Goal: Information Seeking & Learning: Check status

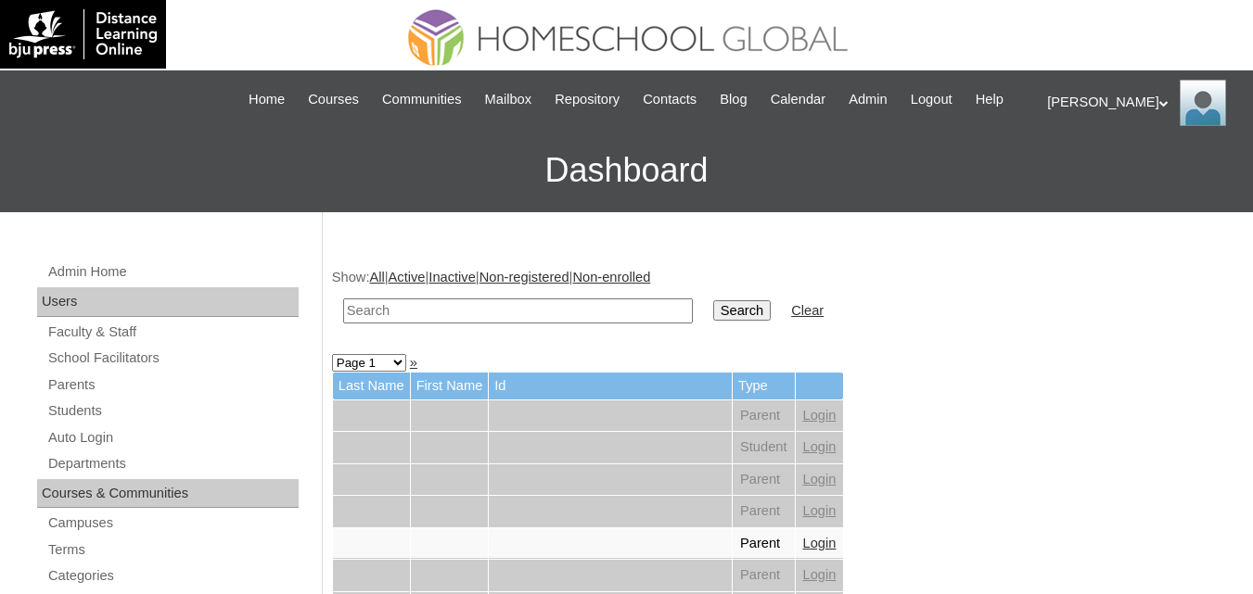
drag, startPoint x: 960, startPoint y: 340, endPoint x: 902, endPoint y: 426, distance: 102.9
drag, startPoint x: 902, startPoint y: 426, endPoint x: 414, endPoint y: 325, distance: 498.8
click at [414, 324] on input "text" at bounding box center [518, 311] width 350 height 25
paste input "Duchess [PERSON_NAME]"
type input "Duchess Casseia"
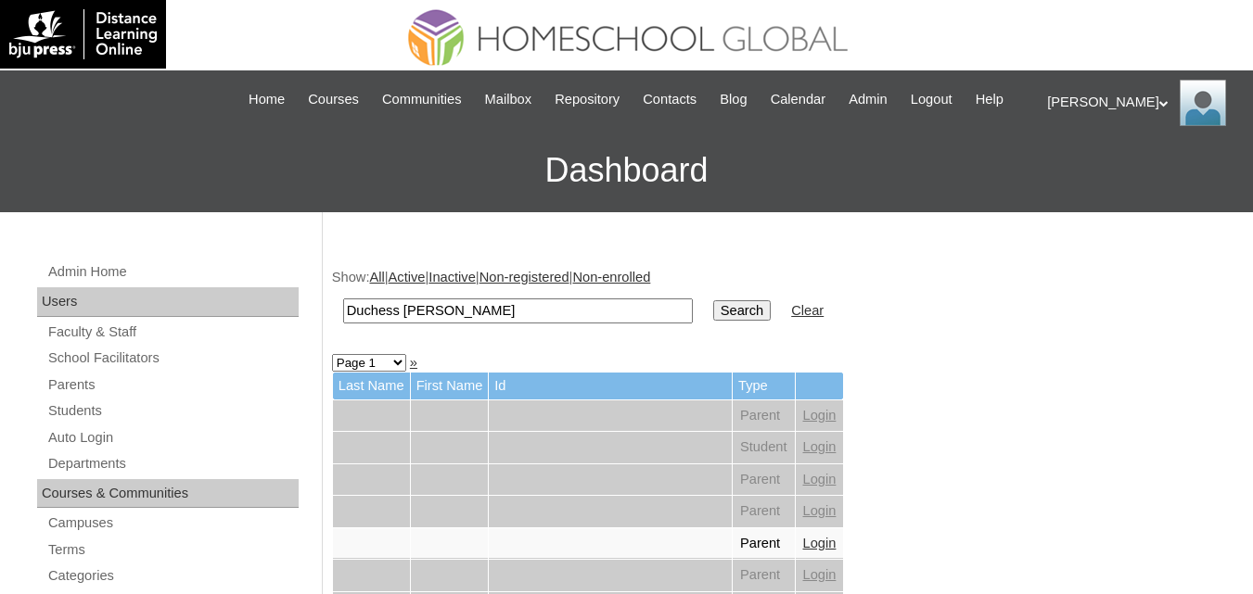
click at [713, 321] on input "Search" at bounding box center [741, 310] width 57 height 20
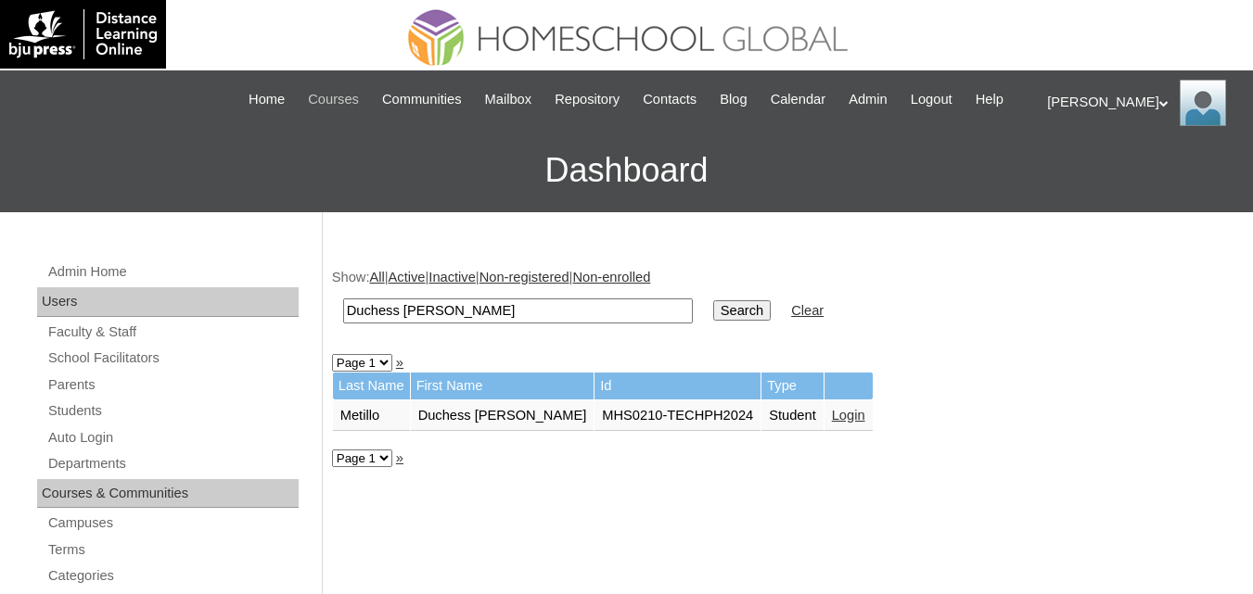
click at [332, 100] on span "Courses" at bounding box center [333, 99] width 51 height 21
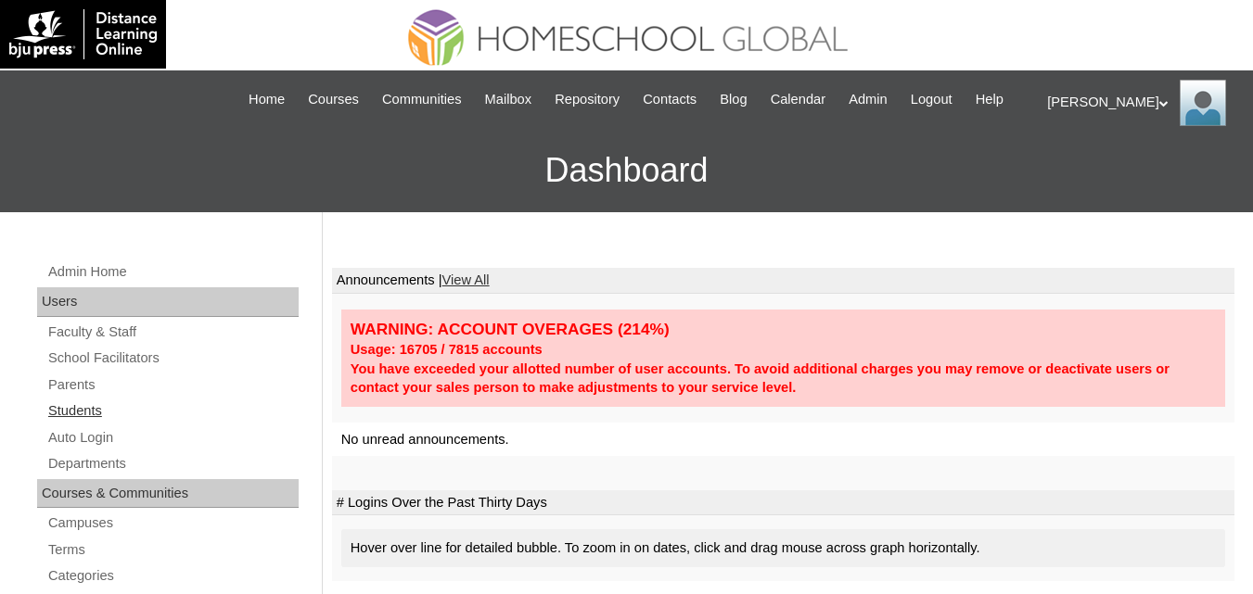
click at [89, 423] on link "Students" at bounding box center [172, 411] width 252 height 23
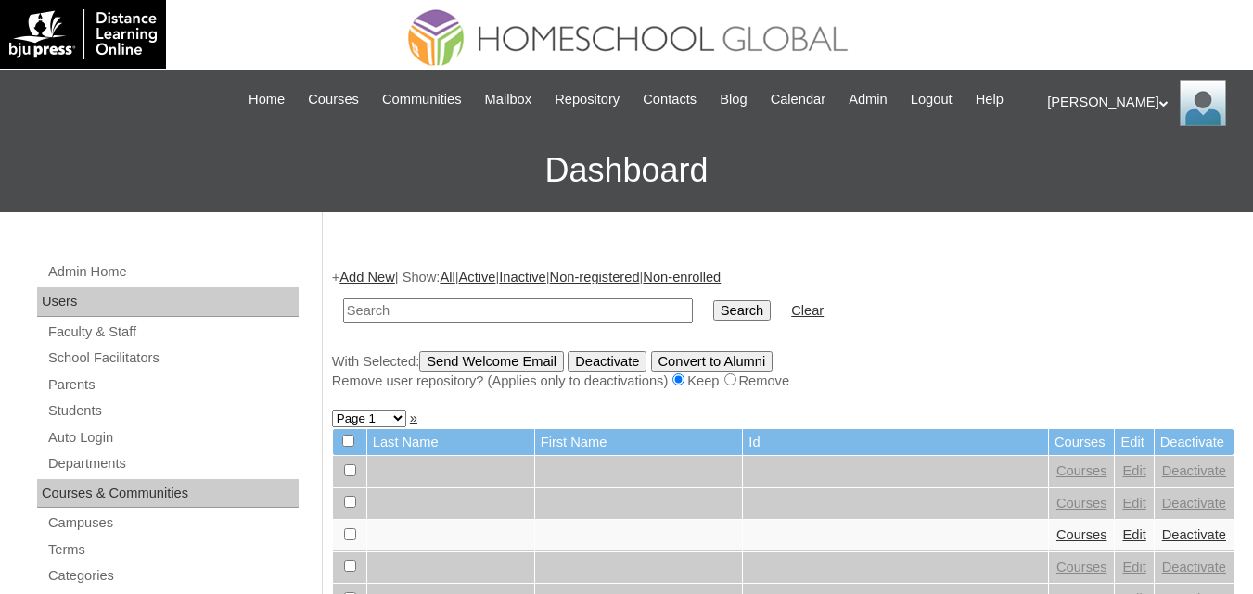
click at [409, 324] on input "text" at bounding box center [518, 311] width 350 height 25
type input "Duchess [PERSON_NAME]"
click at [713, 321] on input "Search" at bounding box center [741, 310] width 57 height 20
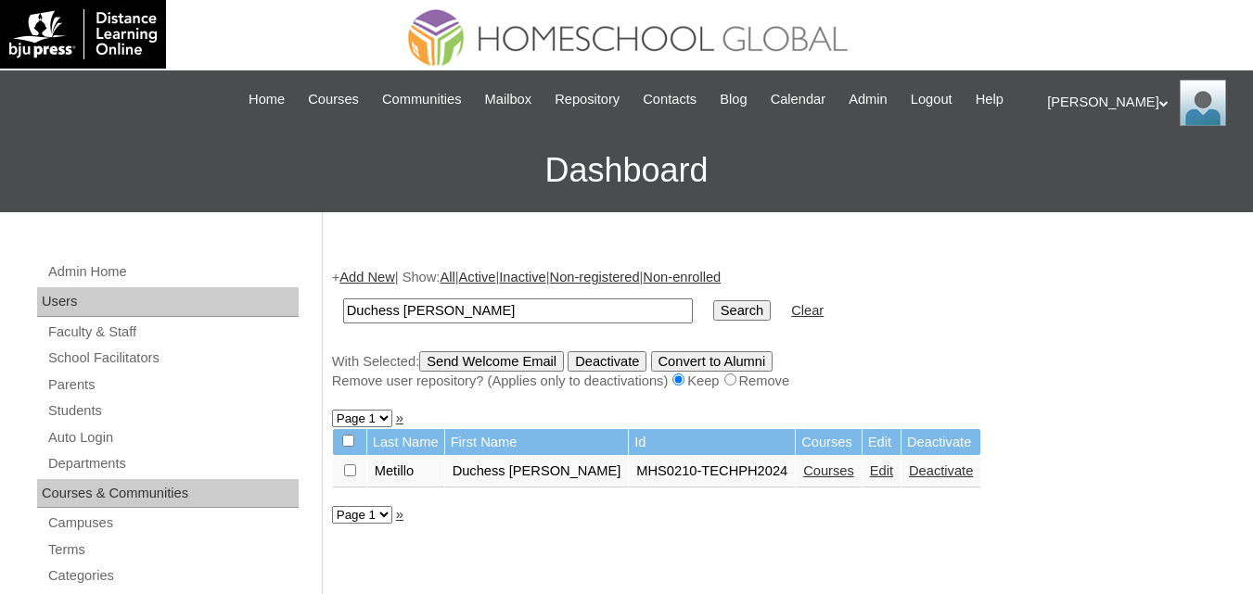
click at [803, 478] on link "Courses" at bounding box center [828, 471] width 51 height 15
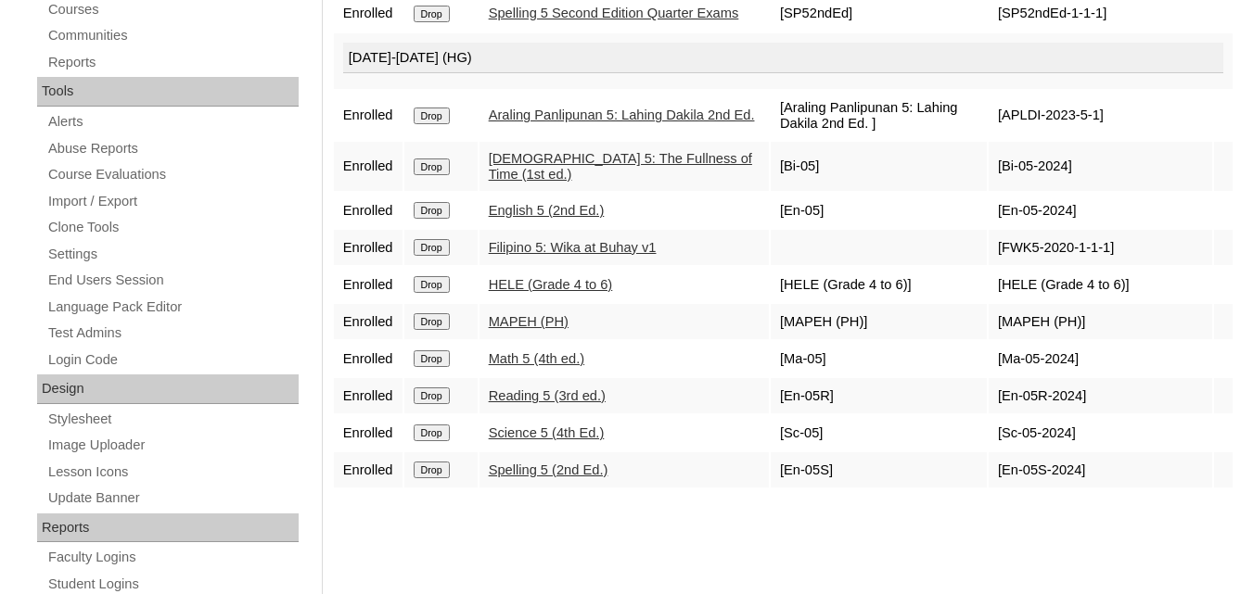
scroll to position [649, 0]
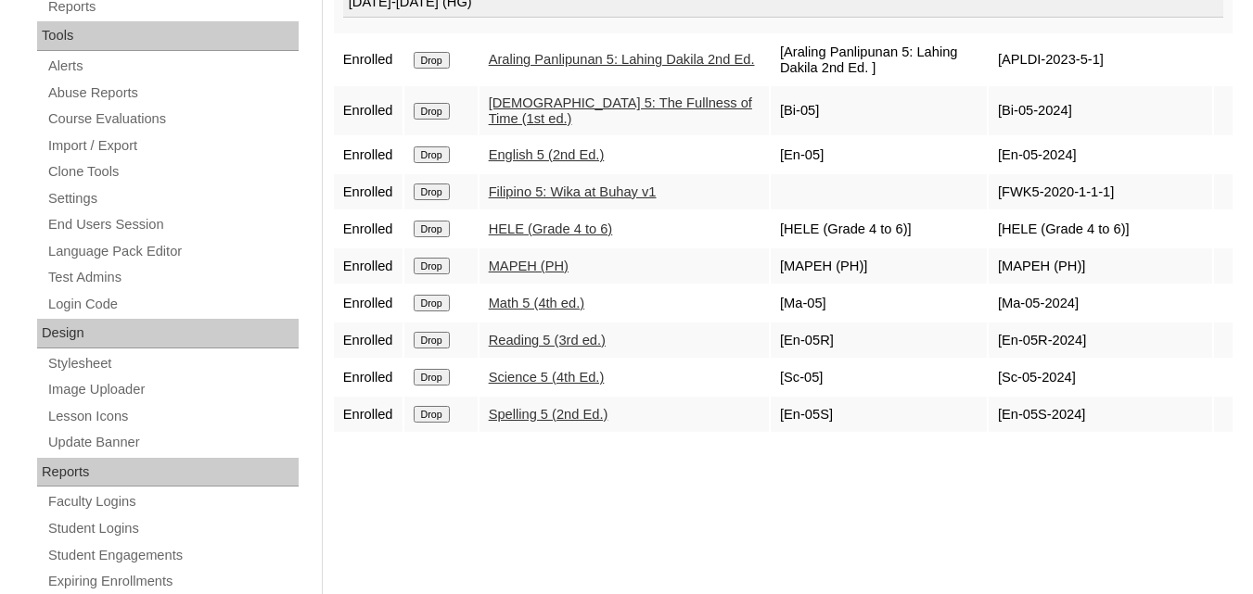
click at [587, 67] on link "Araling Panlipunan 5: Lahing Dakila 2nd Ed." at bounding box center [622, 59] width 266 height 15
click at [595, 126] on link "[DEMOGRAPHIC_DATA] 5: The Fullness of Time (1st ed.)" at bounding box center [620, 111] width 263 height 31
click at [559, 162] on link "English 5 (2nd Ed.)" at bounding box center [547, 154] width 116 height 15
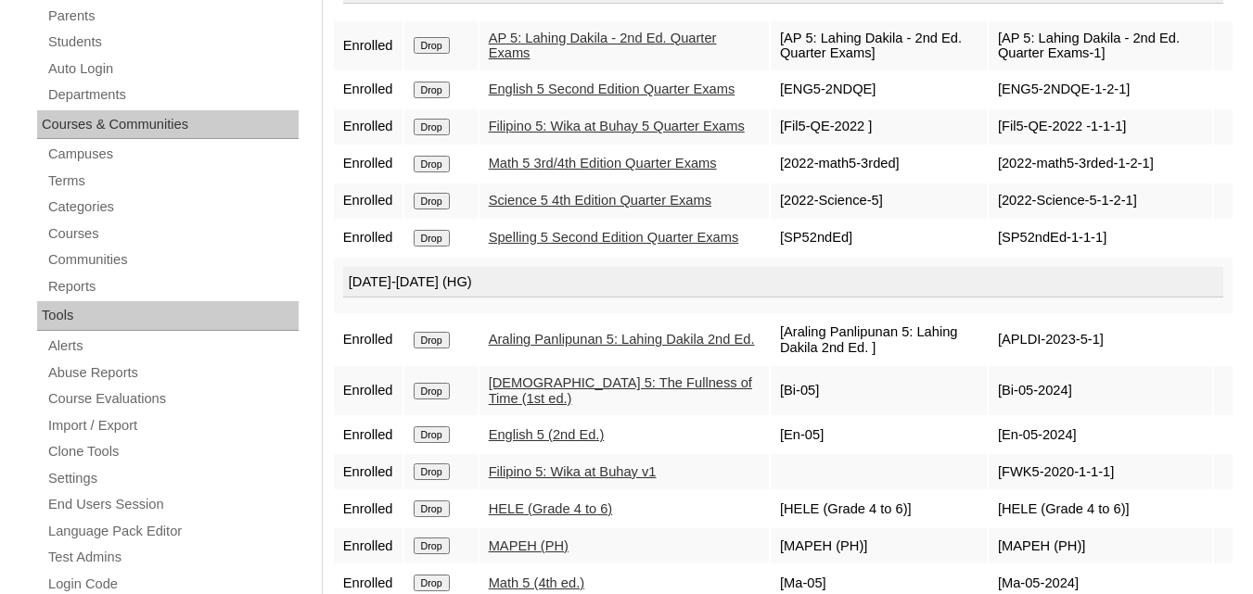
scroll to position [371, 0]
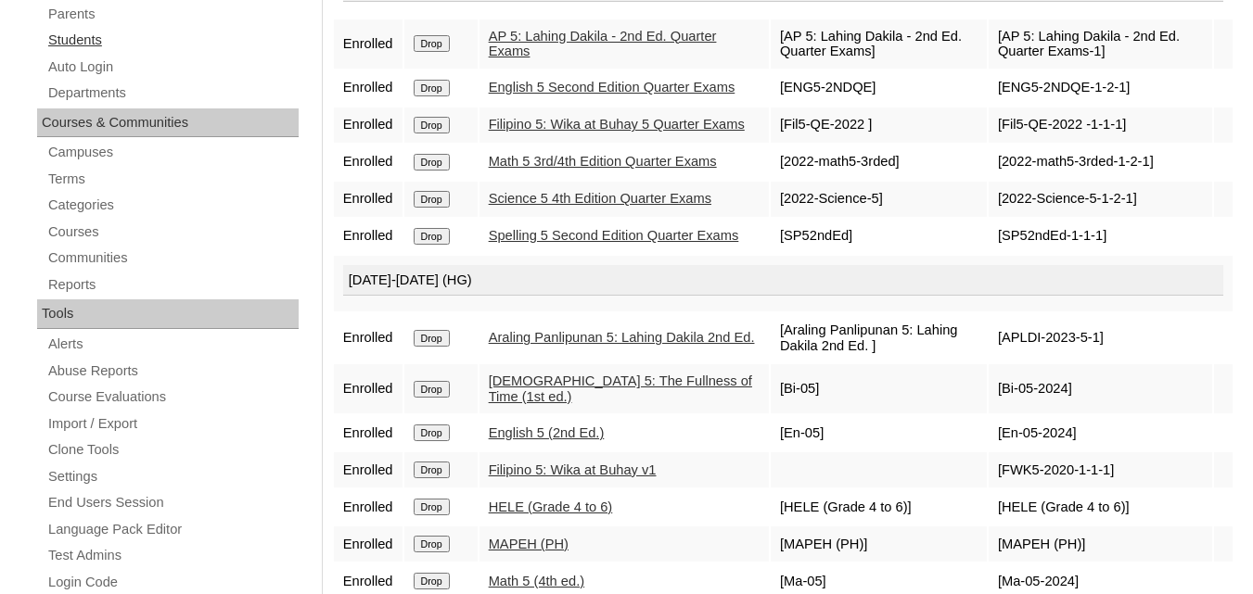
click at [68, 52] on link "Students" at bounding box center [172, 40] width 252 height 23
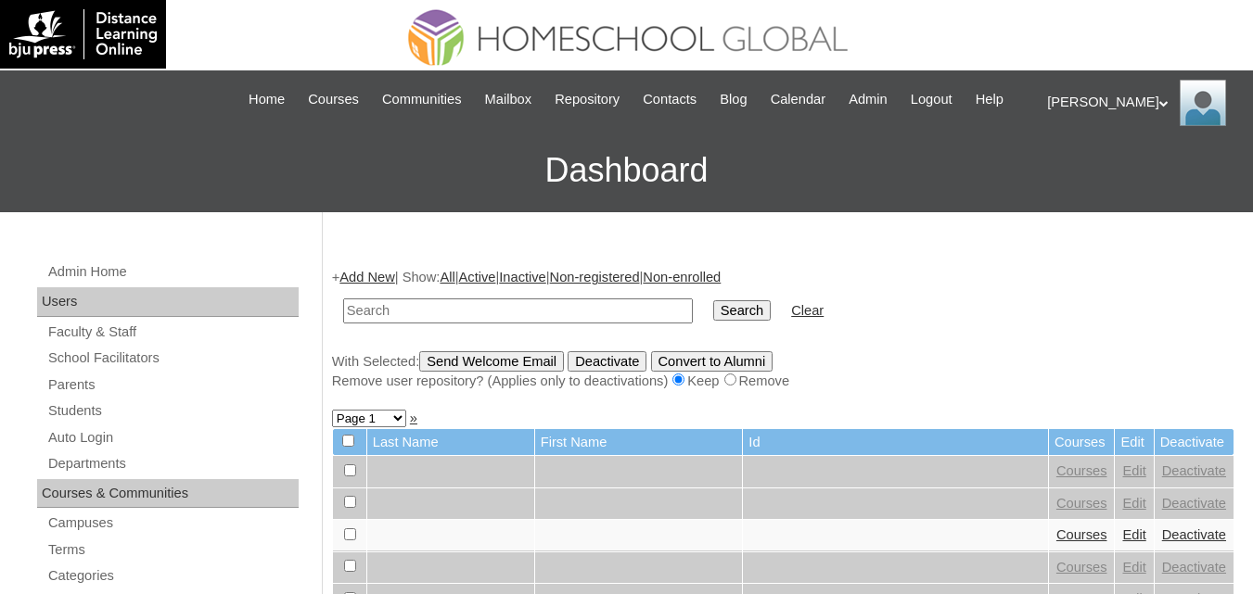
click at [473, 324] on input "text" at bounding box center [518, 311] width 350 height 25
type input "magbanua"
click at [713, 300] on input "Search" at bounding box center [741, 310] width 57 height 20
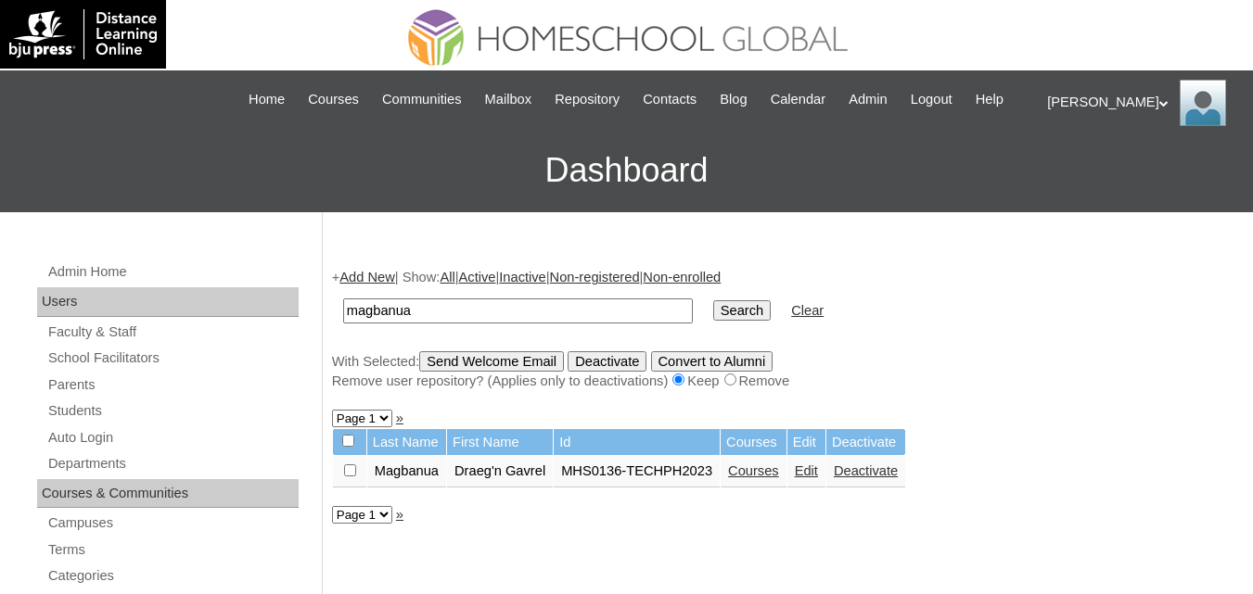
click at [770, 478] on link "Courses" at bounding box center [753, 471] width 51 height 15
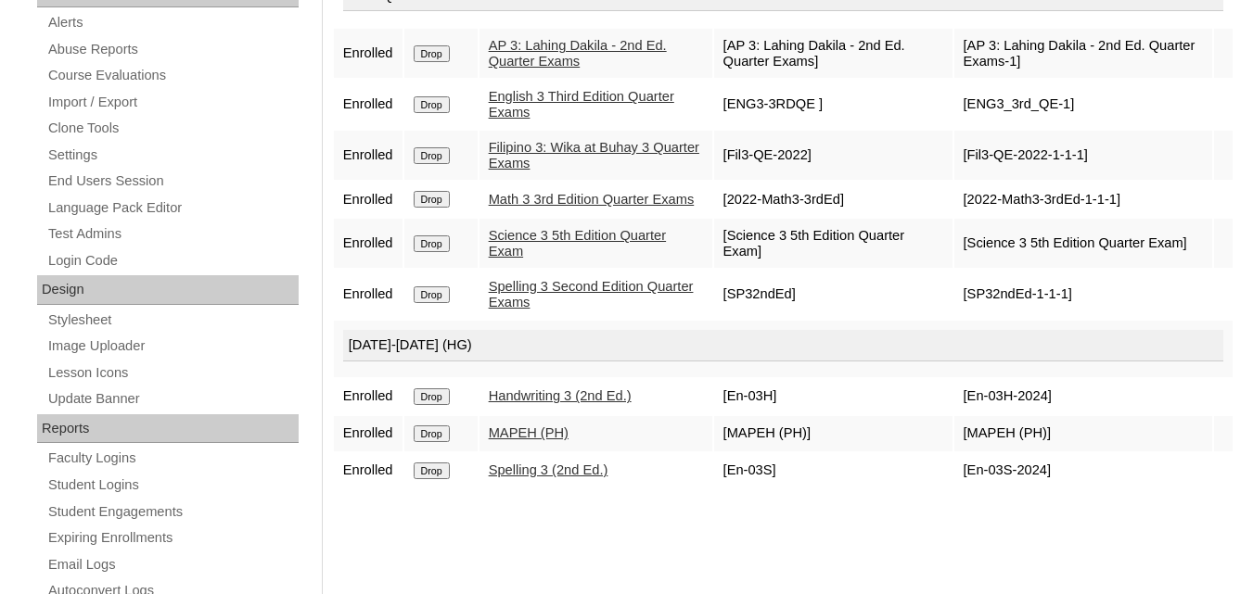
scroll to position [649, 0]
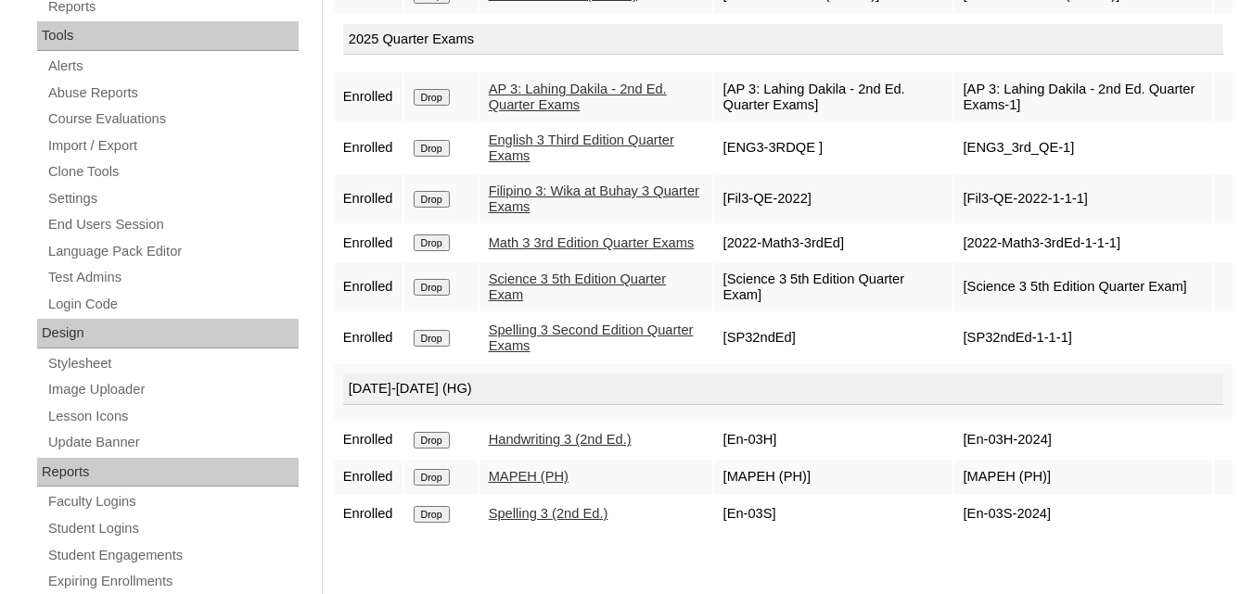
click at [532, 521] on link "Spelling 3 (2nd Ed.)" at bounding box center [549, 513] width 120 height 15
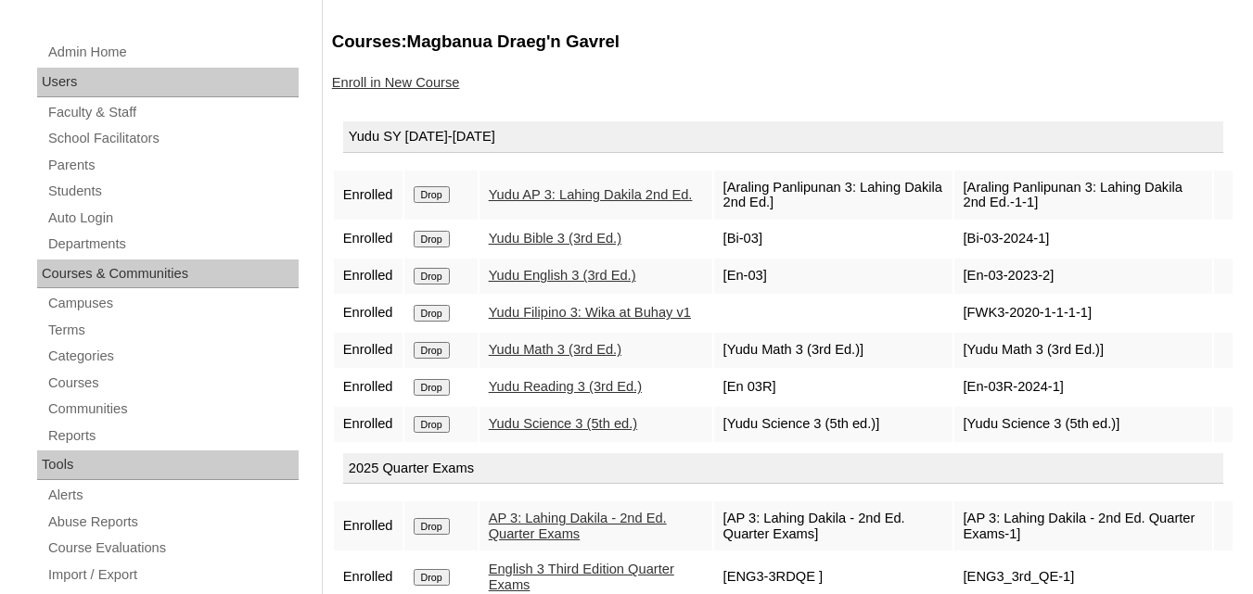
scroll to position [185, 0]
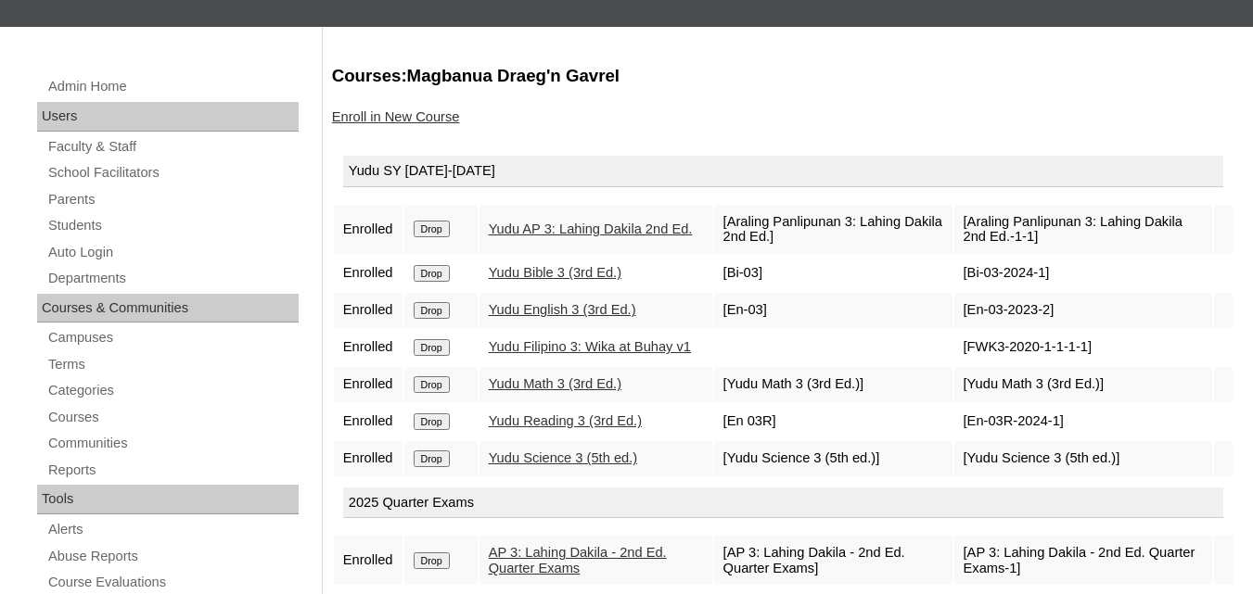
click at [382, 124] on link "Enroll in New Course" at bounding box center [396, 116] width 128 height 15
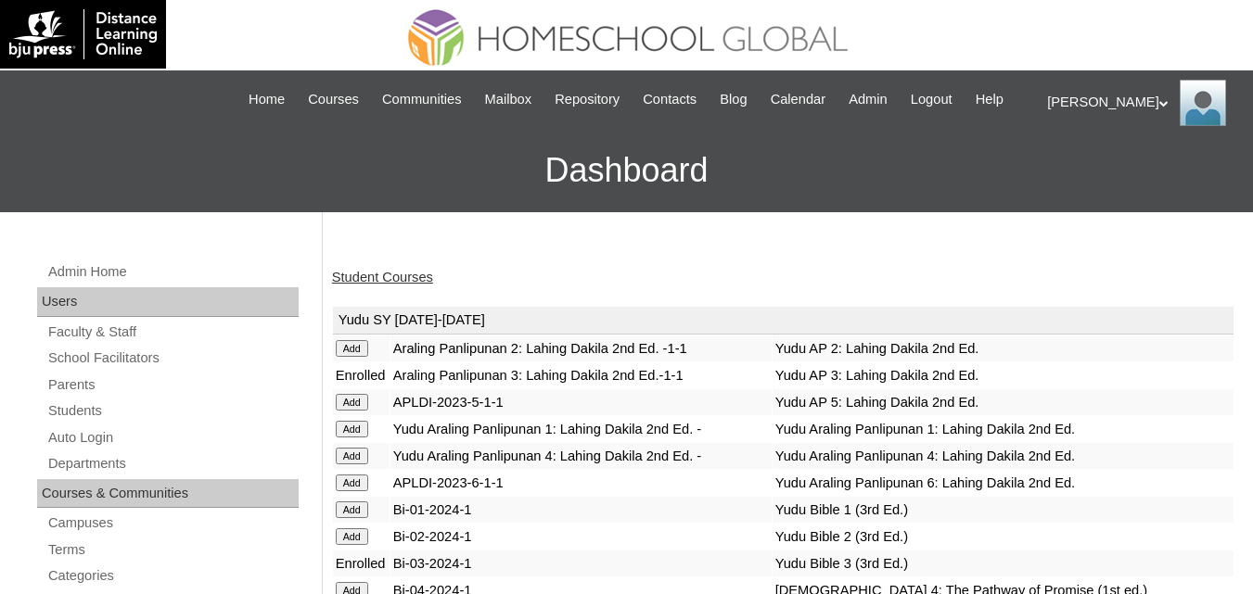
click at [365, 285] on link "Student Courses" at bounding box center [382, 277] width 101 height 15
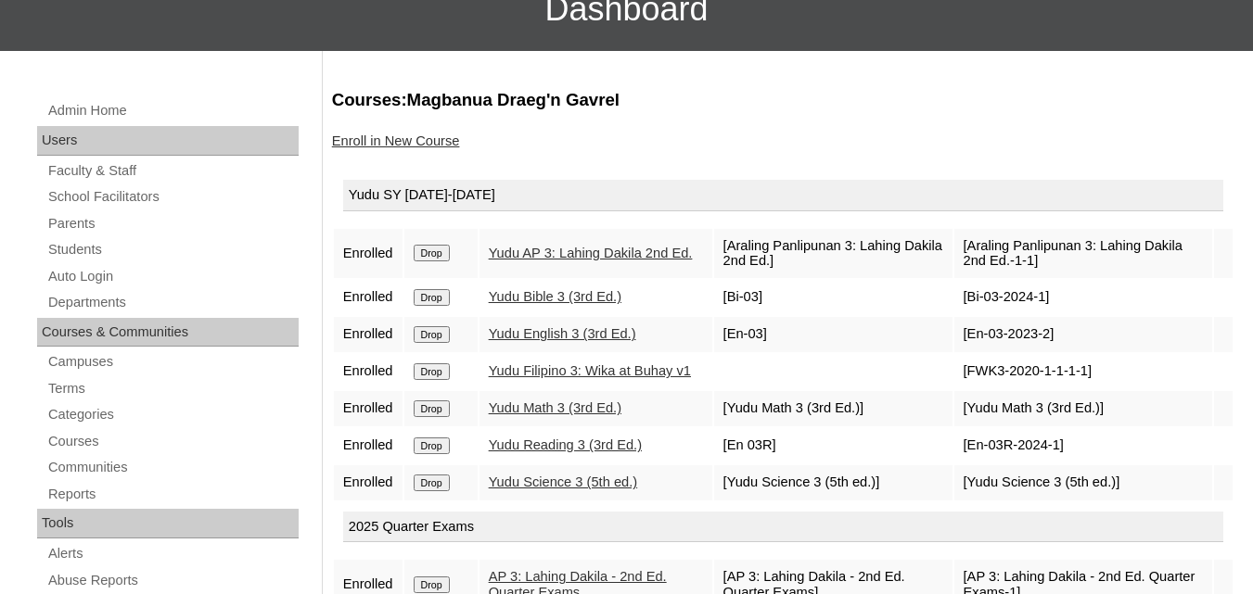
scroll to position [278, 0]
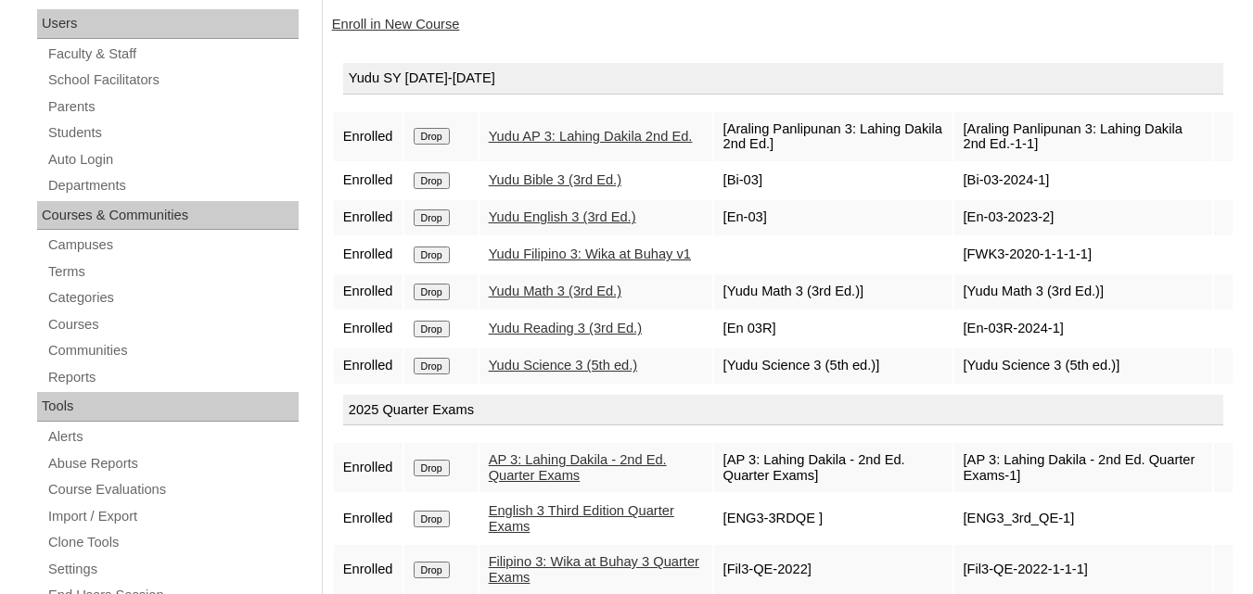
click at [582, 336] on link "Yudu Reading 3 (3rd Ed.)" at bounding box center [565, 328] width 153 height 15
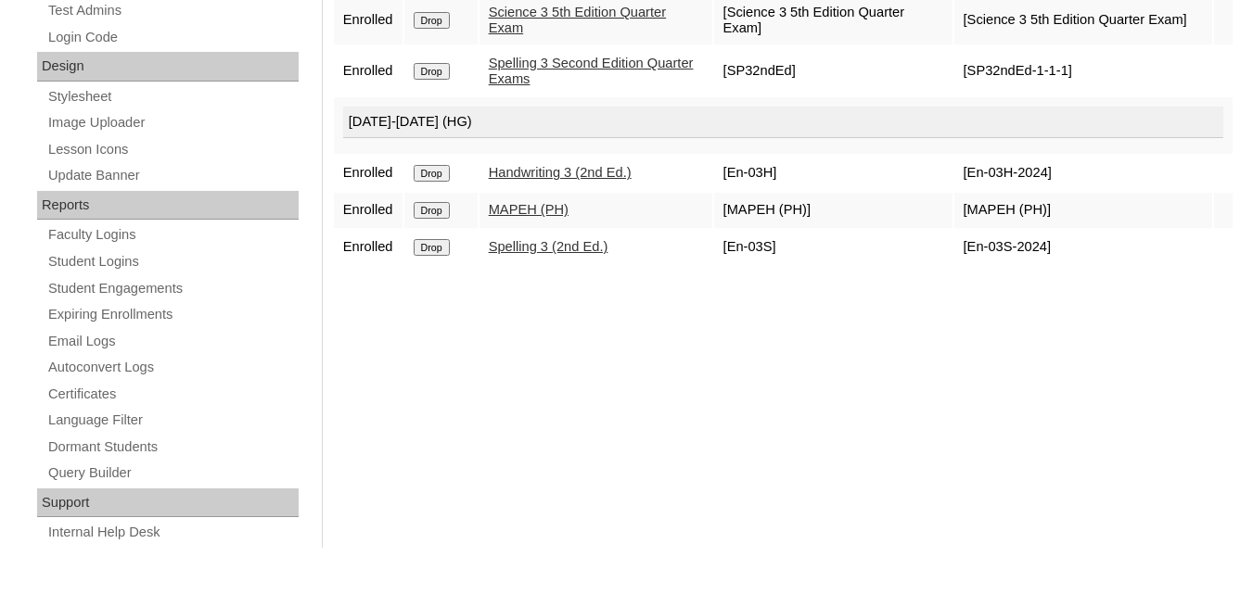
scroll to position [938, 0]
click at [562, 180] on link "Handwriting 3 (2nd Ed.)" at bounding box center [560, 172] width 143 height 15
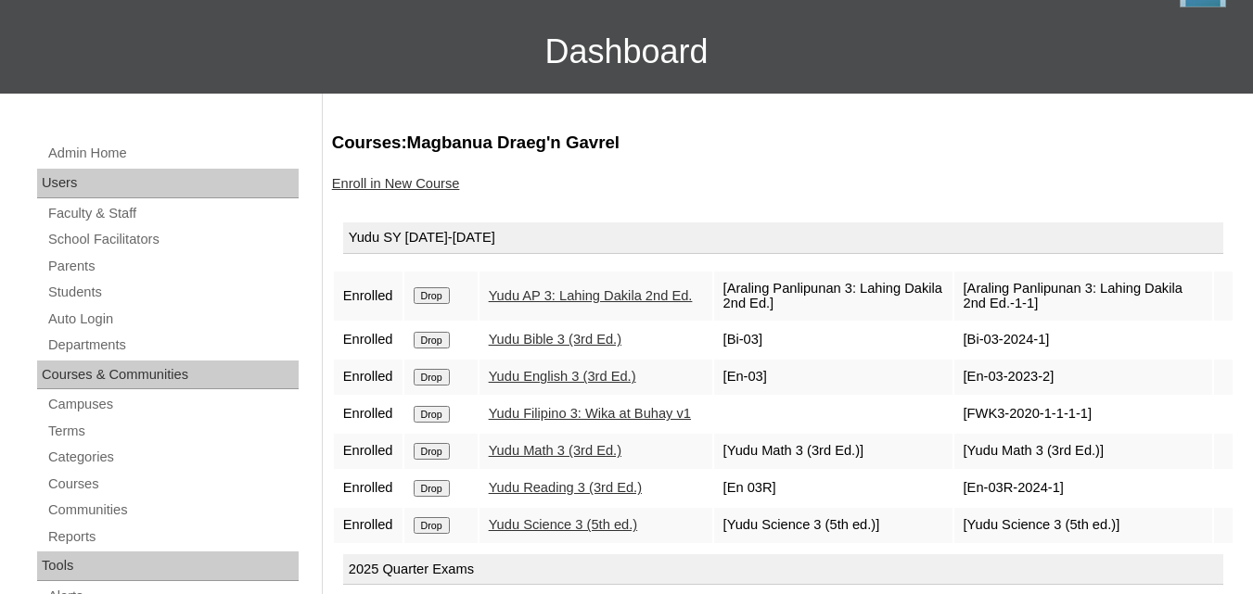
scroll to position [0, 0]
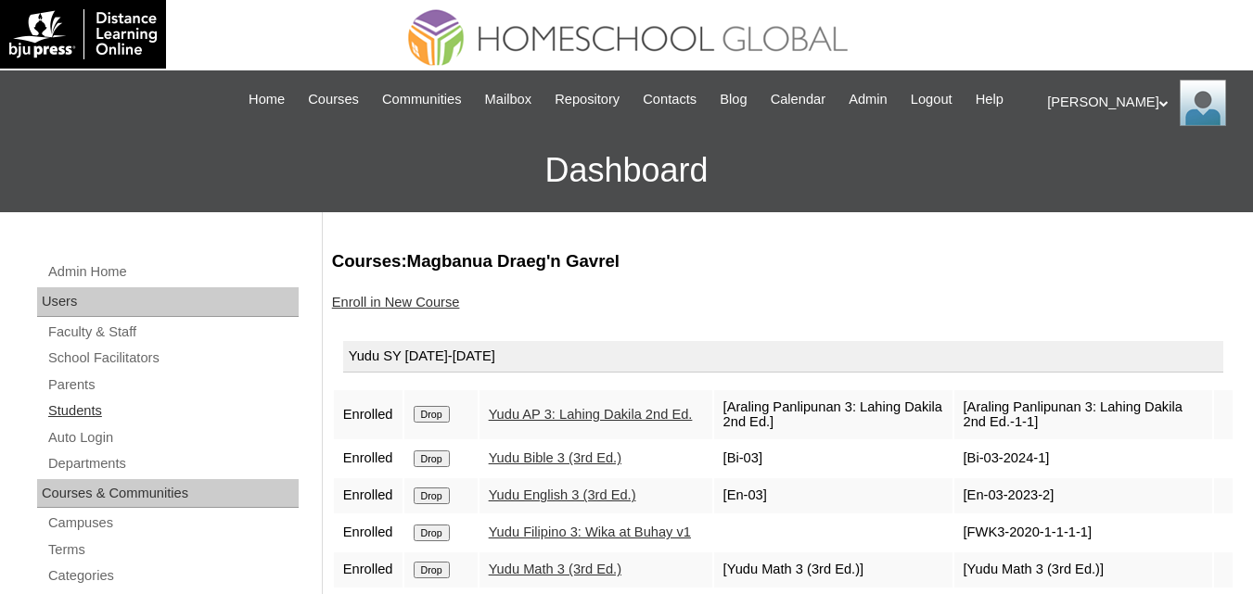
click at [91, 423] on link "Students" at bounding box center [172, 411] width 252 height 23
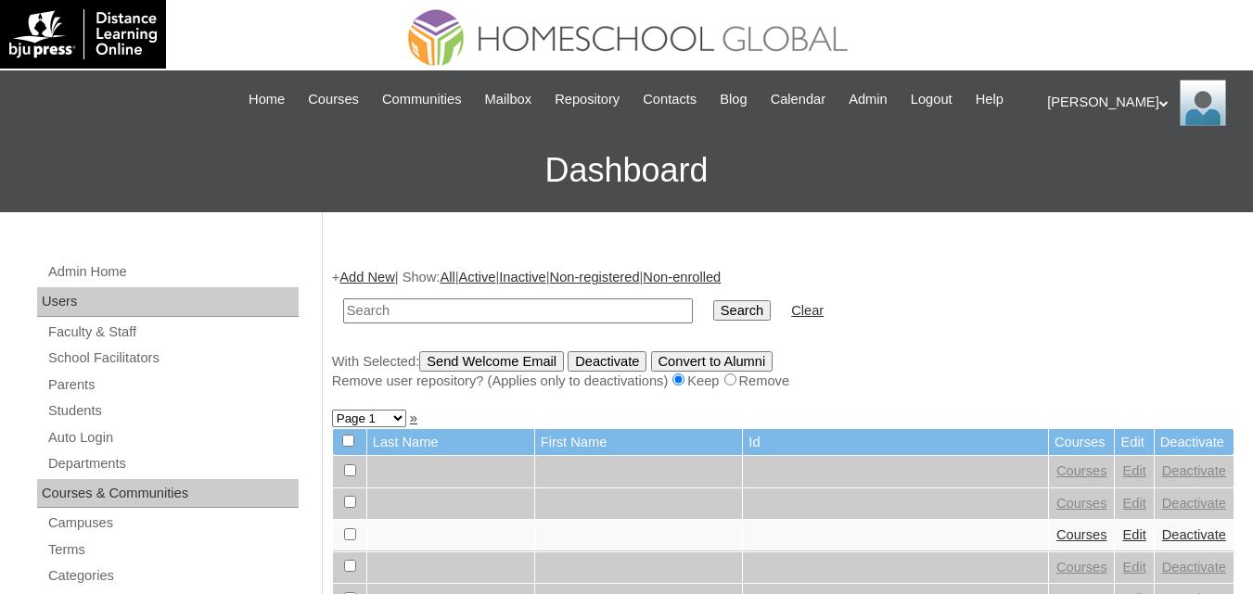
click at [402, 324] on input "text" at bounding box center [518, 311] width 350 height 25
type input "bernad"
click at [713, 300] on input "Search" at bounding box center [741, 310] width 57 height 20
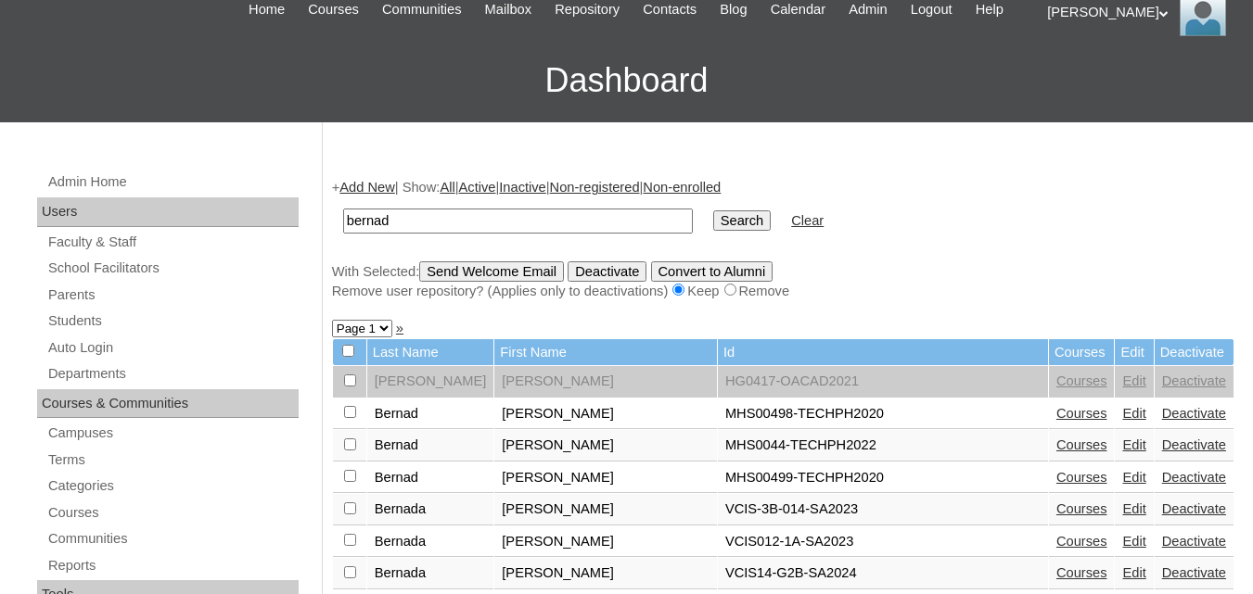
scroll to position [93, 0]
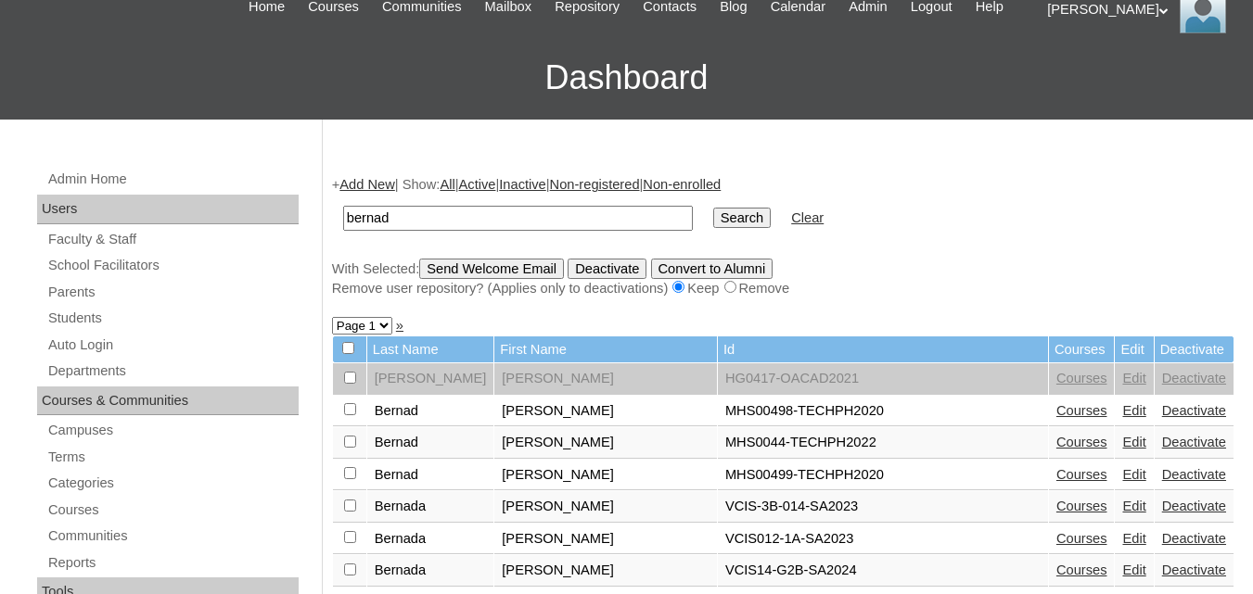
click at [1056, 450] on link "Courses" at bounding box center [1081, 442] width 51 height 15
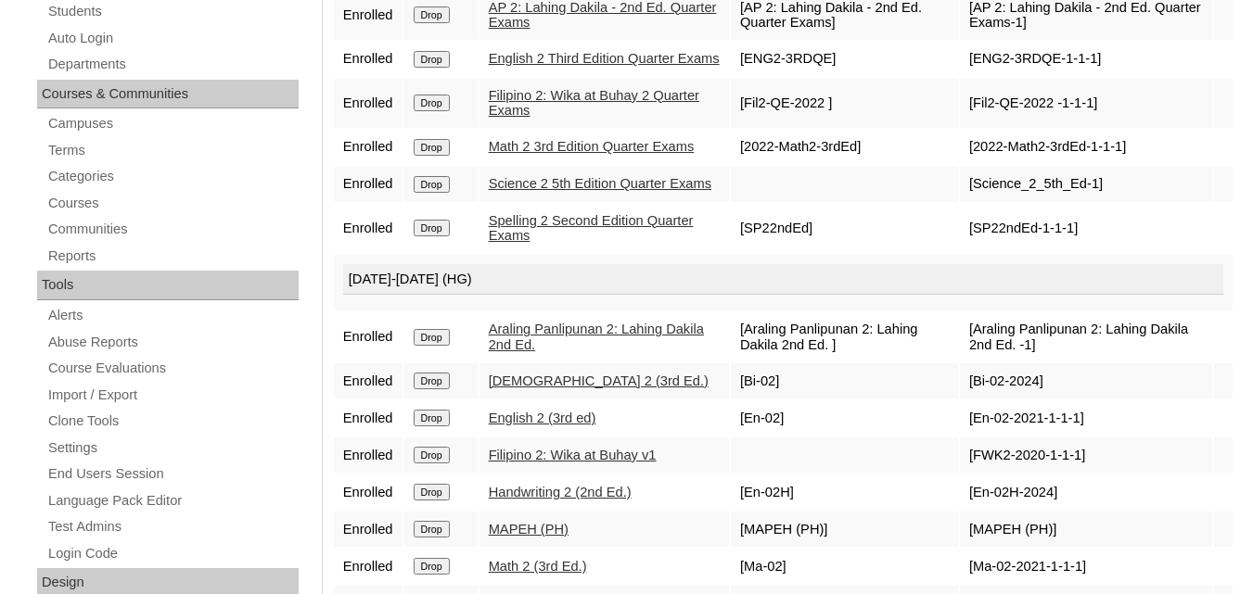
scroll to position [556, 0]
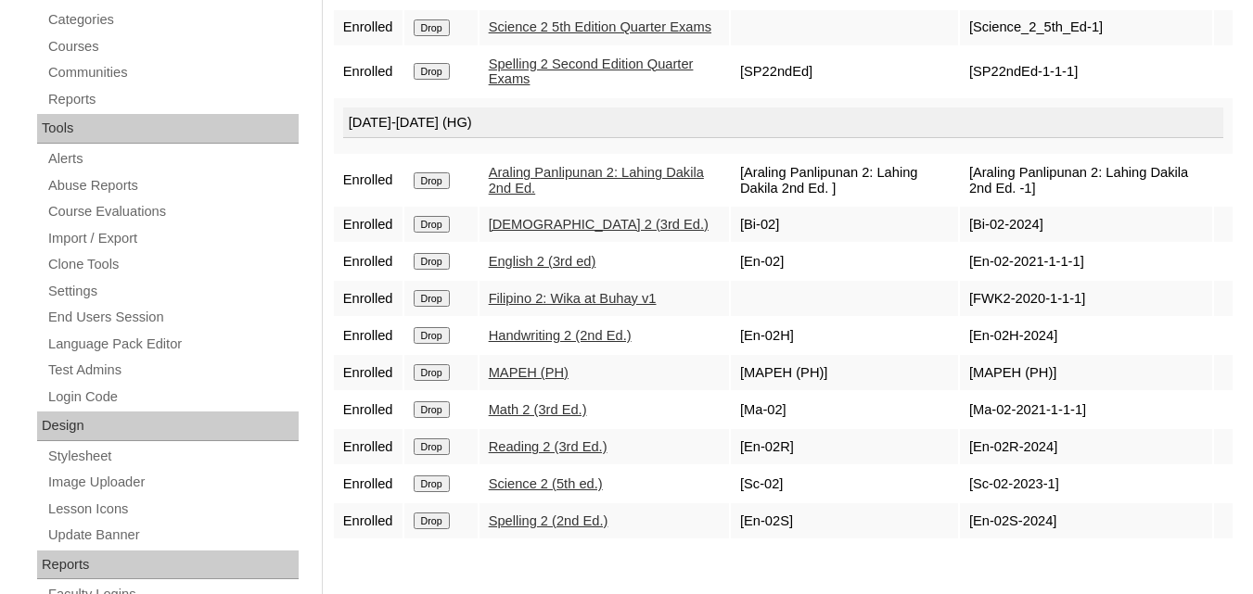
click at [559, 454] on link "Reading 2 (3rd Ed.)" at bounding box center [548, 447] width 119 height 15
